Goal: Transaction & Acquisition: Obtain resource

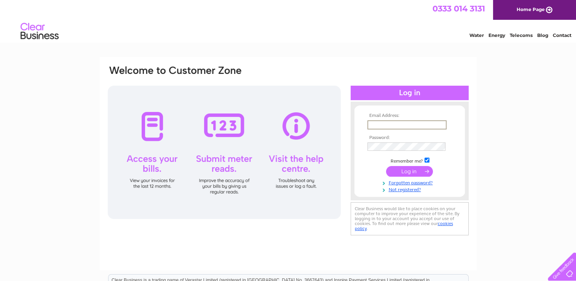
click at [382, 121] on input "text" at bounding box center [406, 124] width 79 height 9
type input "reception@clearwaterdental.co.uk"
click at [405, 170] on input "submit" at bounding box center [409, 170] width 47 height 11
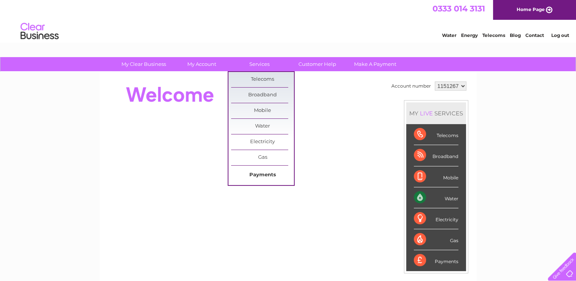
click at [265, 171] on link "Payments" at bounding box center [262, 174] width 63 height 15
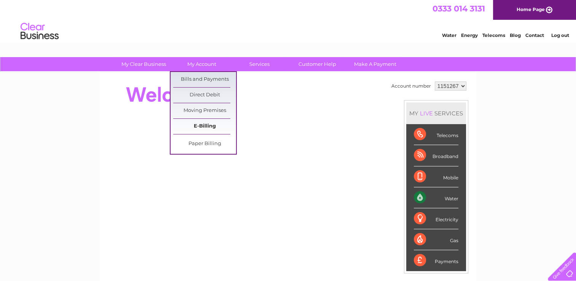
click at [204, 120] on link "E-Billing" at bounding box center [204, 126] width 63 height 15
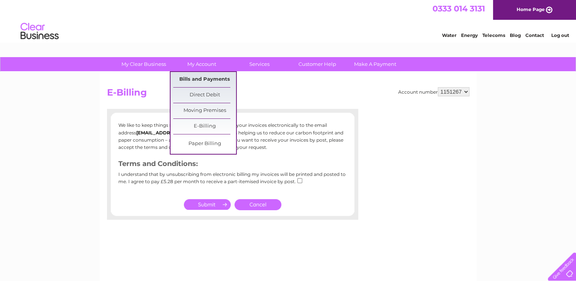
click at [204, 82] on link "Bills and Payments" at bounding box center [204, 79] width 63 height 15
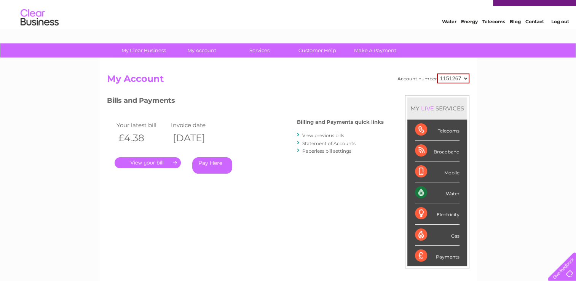
scroll to position [38, 0]
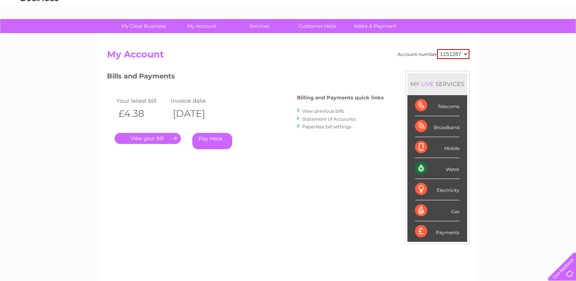
click at [311, 110] on link "View previous bills" at bounding box center [323, 111] width 42 height 6
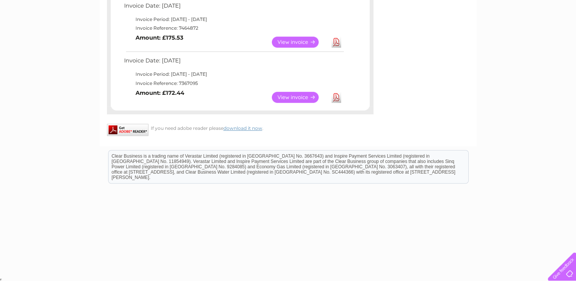
scroll to position [506, 0]
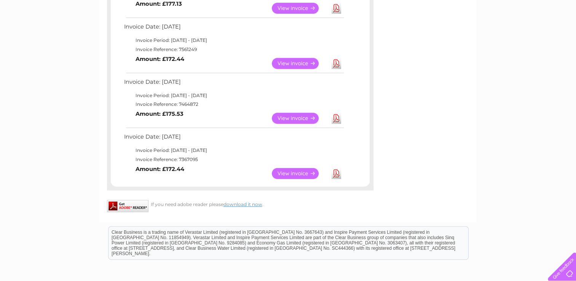
click at [334, 173] on link "Download" at bounding box center [336, 173] width 10 height 11
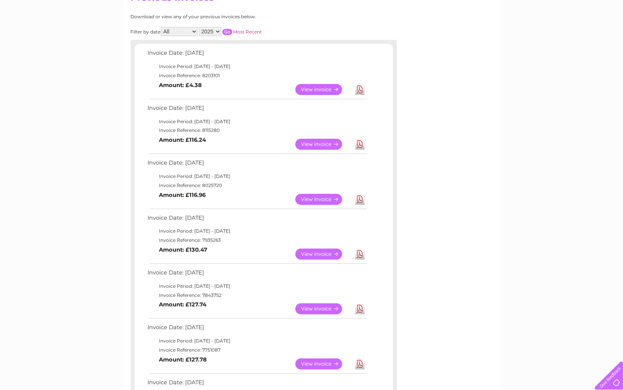
scroll to position [0, 0]
